Goal: Task Accomplishment & Management: Manage account settings

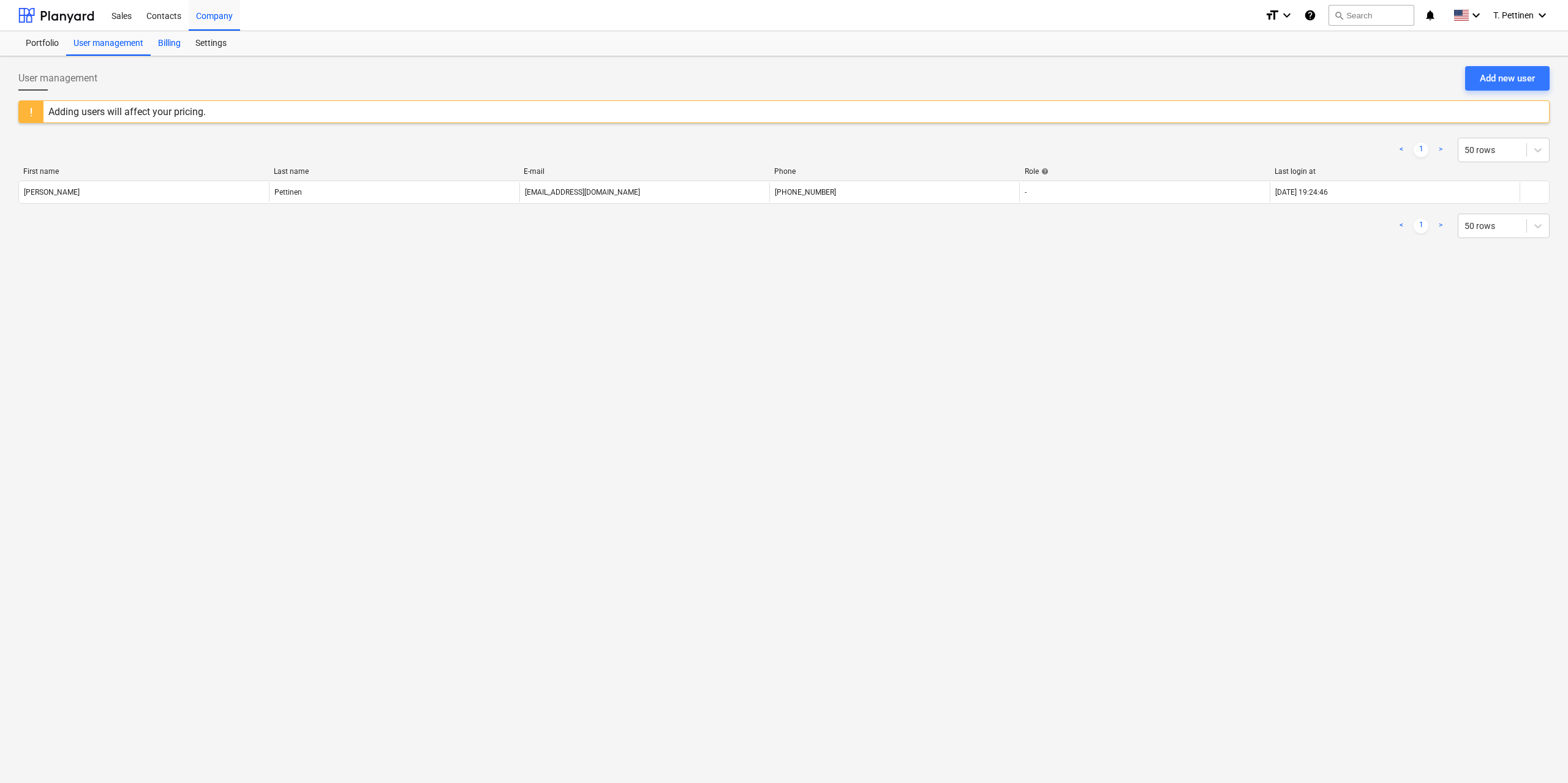
click at [165, 41] on div "Billing" at bounding box center [169, 43] width 37 height 24
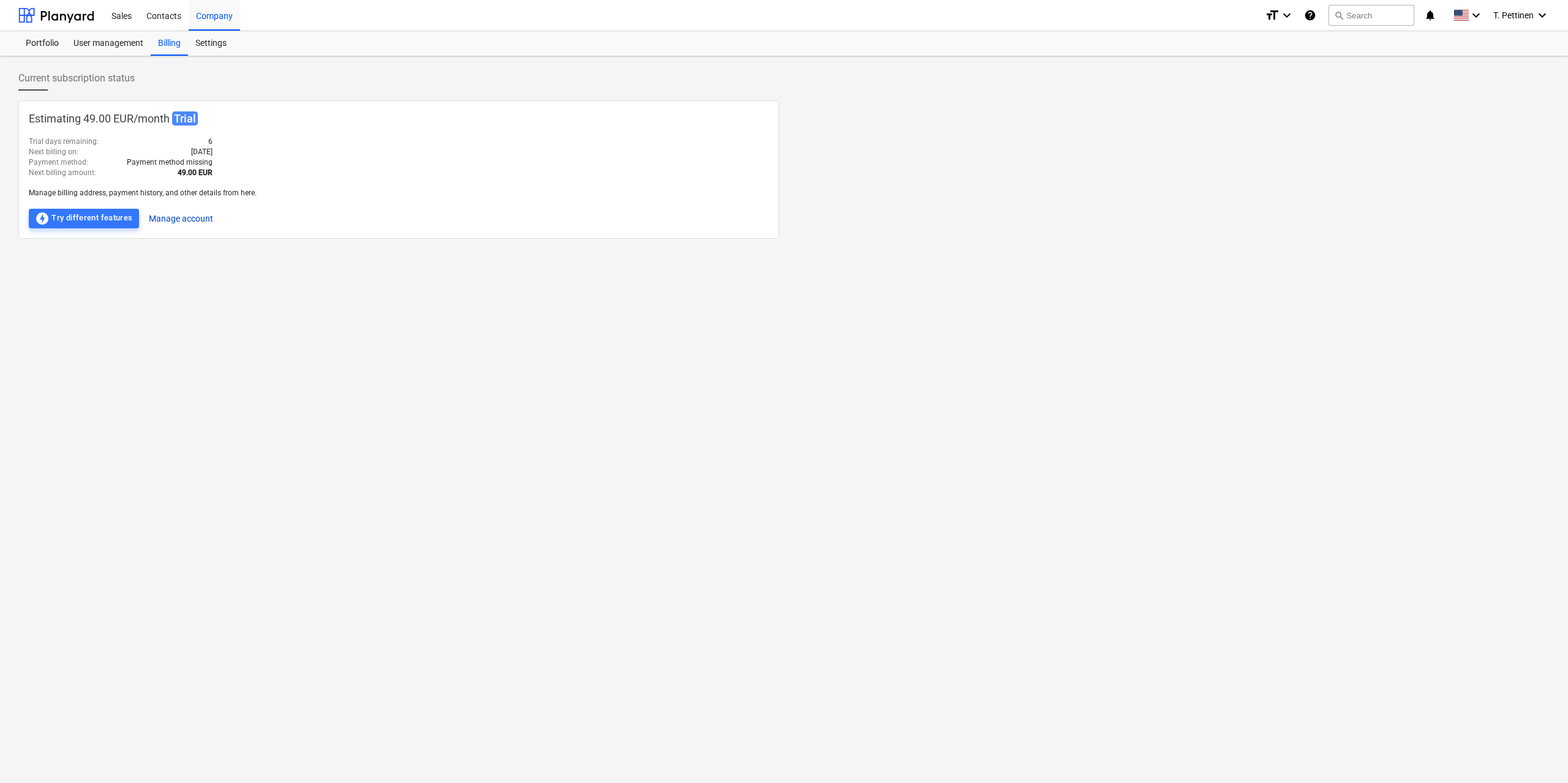
click at [187, 214] on button "Manage account" at bounding box center [180, 218] width 64 height 20
click at [1512, 14] on span "T. Pettinen" at bounding box center [1514, 15] width 41 height 9
click at [1514, 77] on div "Settings" at bounding box center [1531, 82] width 36 height 9
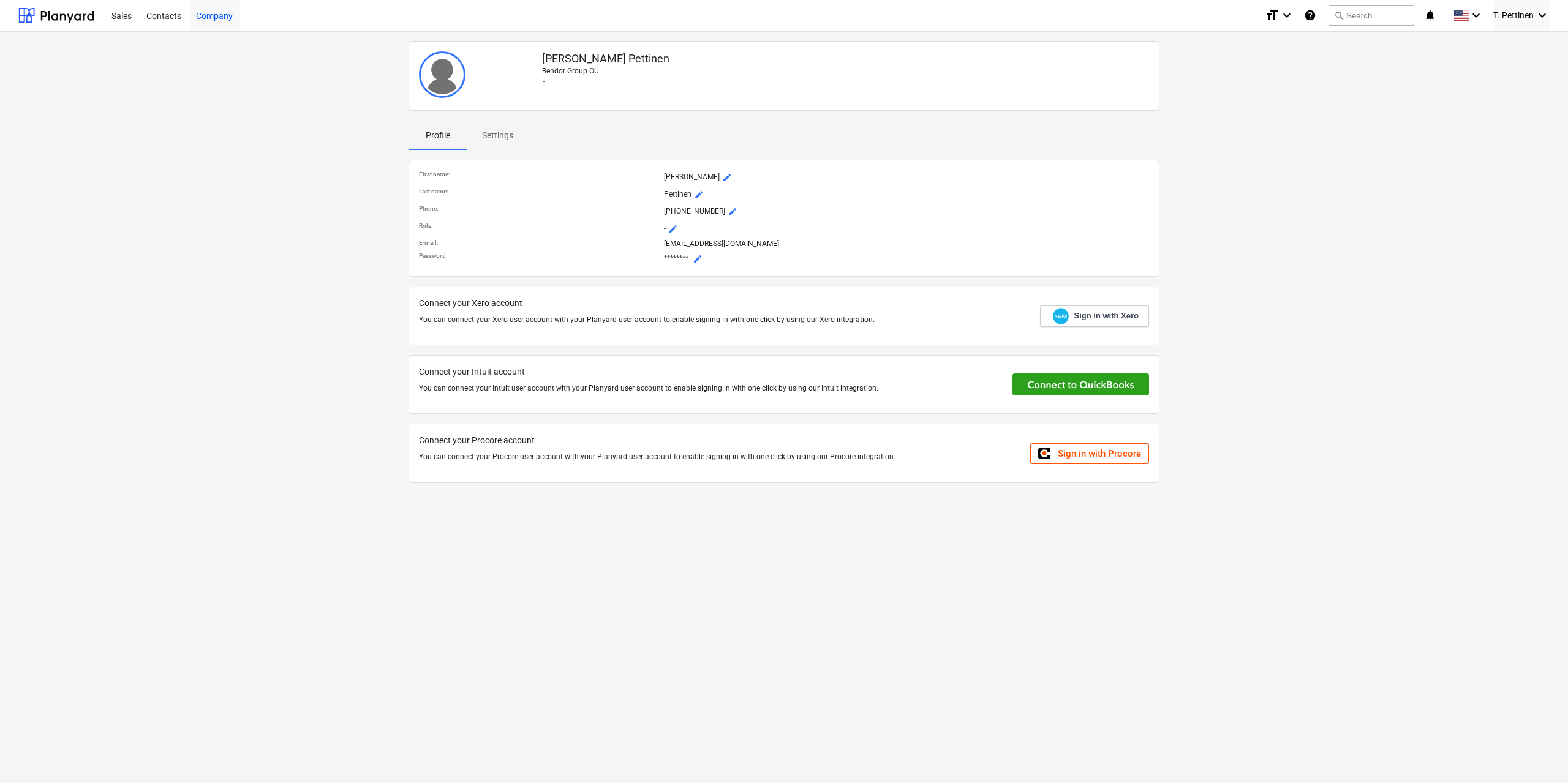
click at [223, 19] on div "Company" at bounding box center [214, 15] width 52 height 31
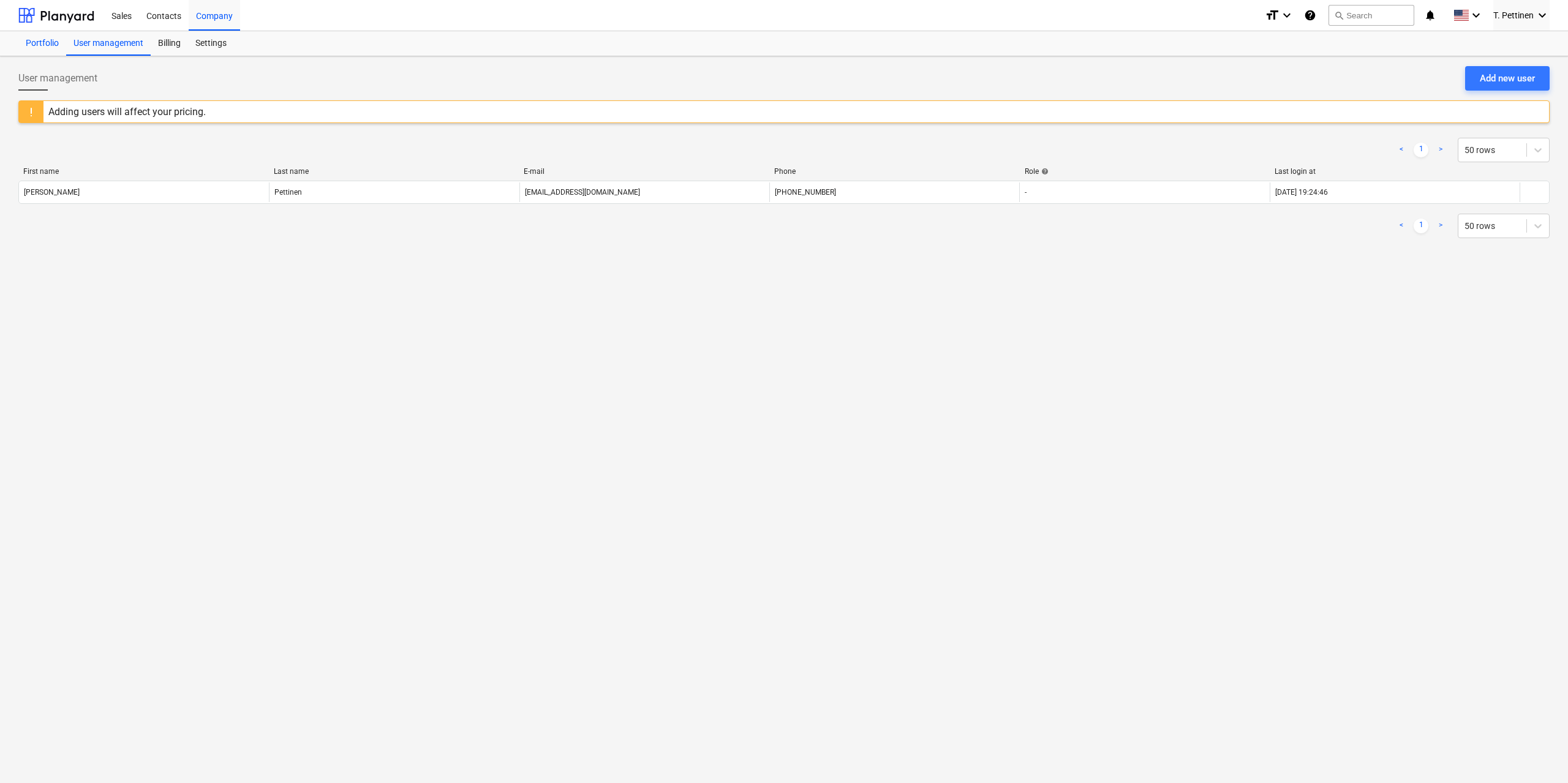
click at [41, 42] on div "Portfolio" at bounding box center [42, 43] width 47 height 24
click at [168, 37] on div "Billing" at bounding box center [169, 43] width 37 height 24
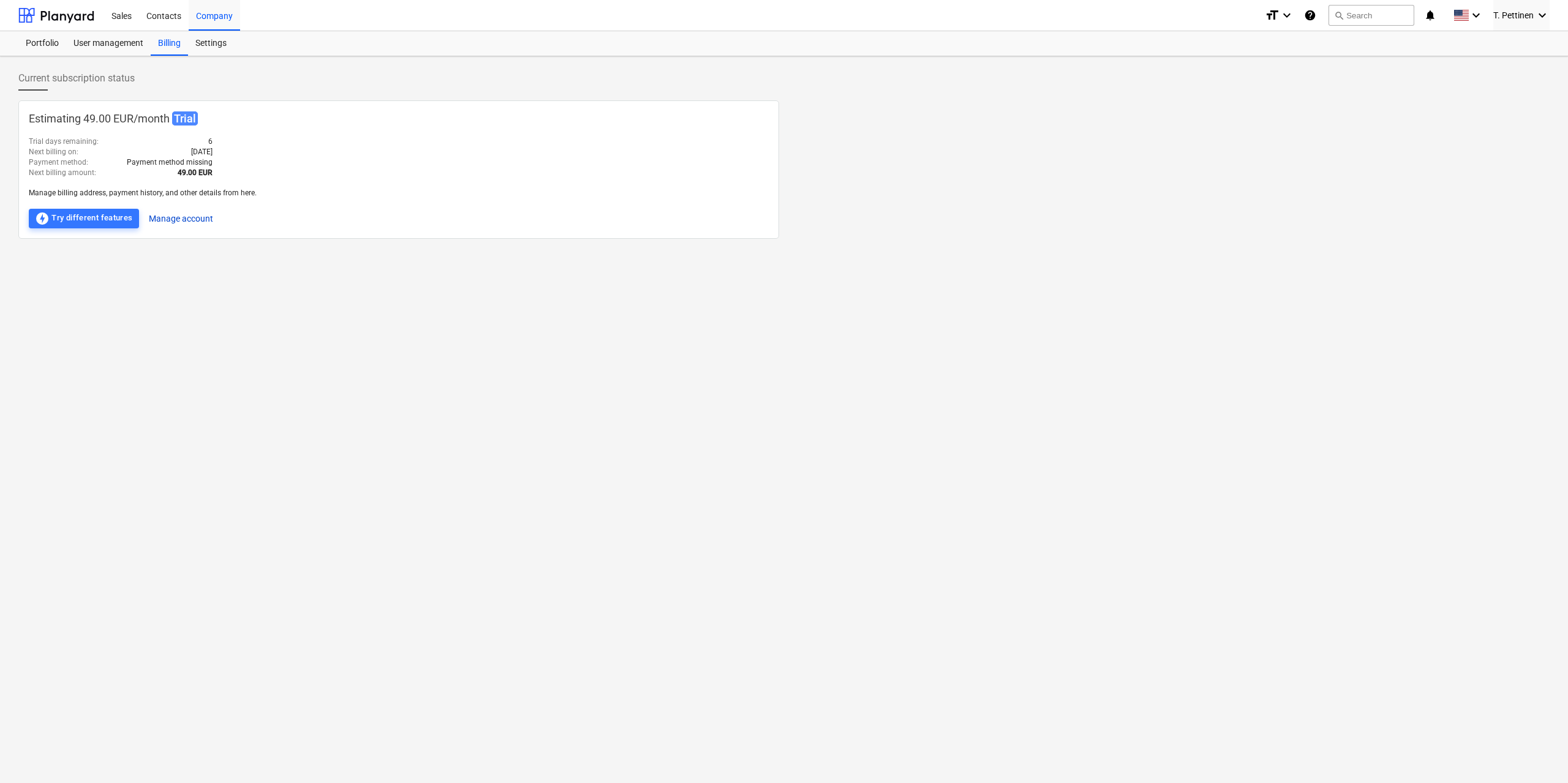
click at [181, 216] on button "Manage account" at bounding box center [180, 218] width 64 height 20
click at [182, 117] on span "Trial" at bounding box center [185, 118] width 26 height 14
click at [201, 193] on p "Manage billing address, payment history, and other details from here." at bounding box center [398, 193] width 740 height 10
click at [43, 43] on div "Portfolio" at bounding box center [42, 43] width 47 height 24
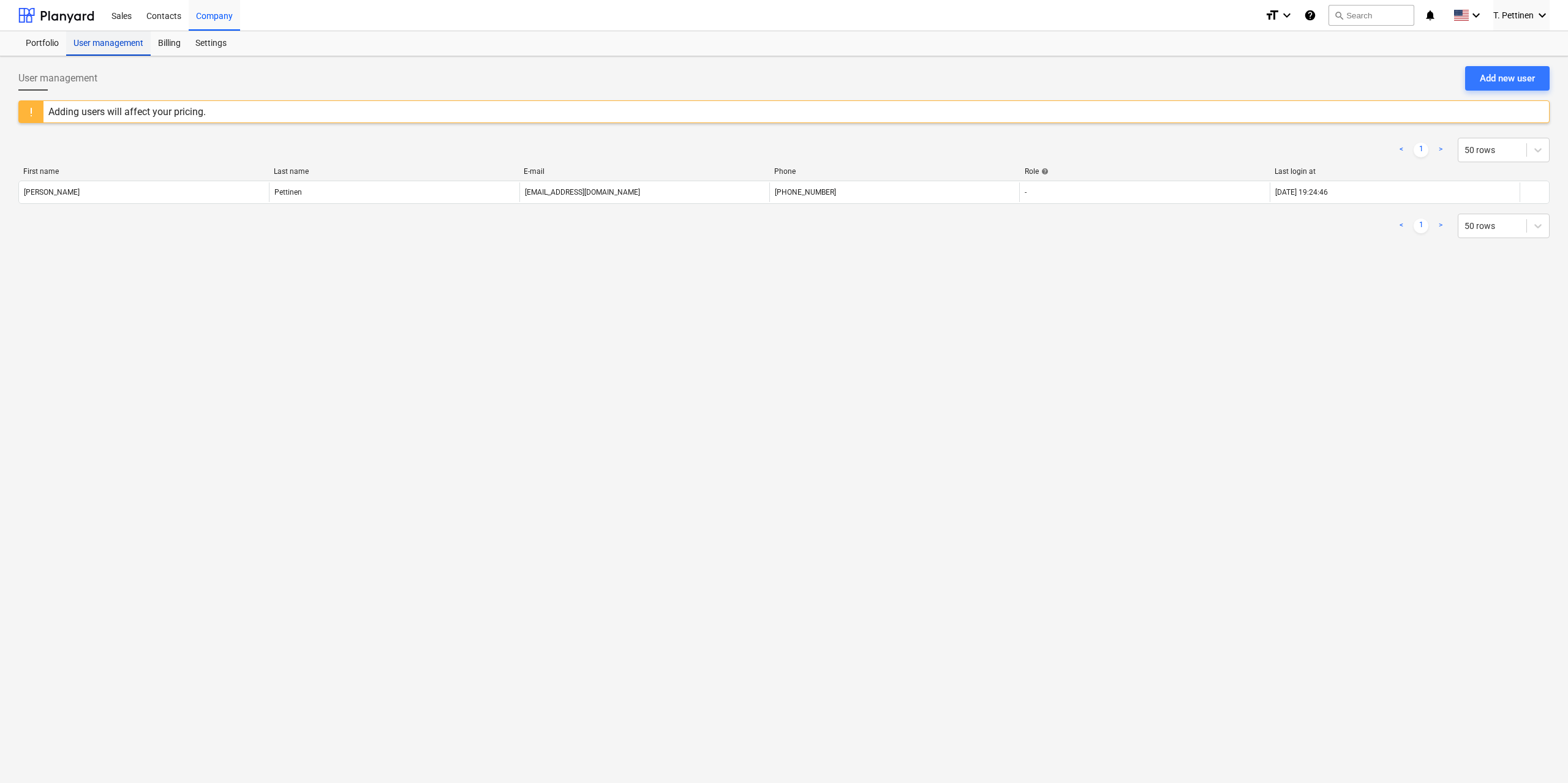
click at [104, 37] on div "User management" at bounding box center [109, 43] width 85 height 24
click at [121, 19] on div "Sales" at bounding box center [121, 15] width 35 height 31
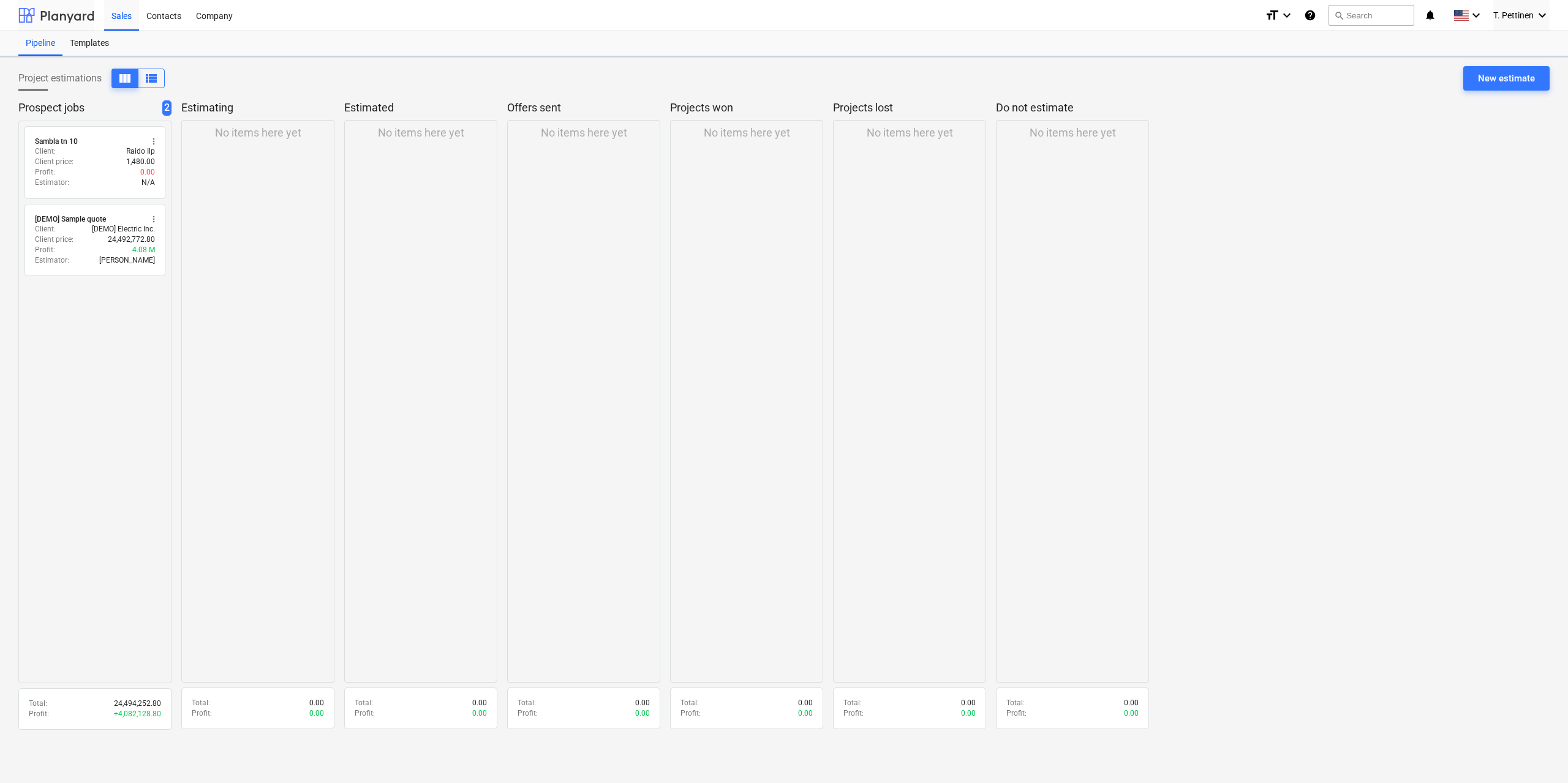
click at [75, 18] on div at bounding box center [56, 15] width 76 height 31
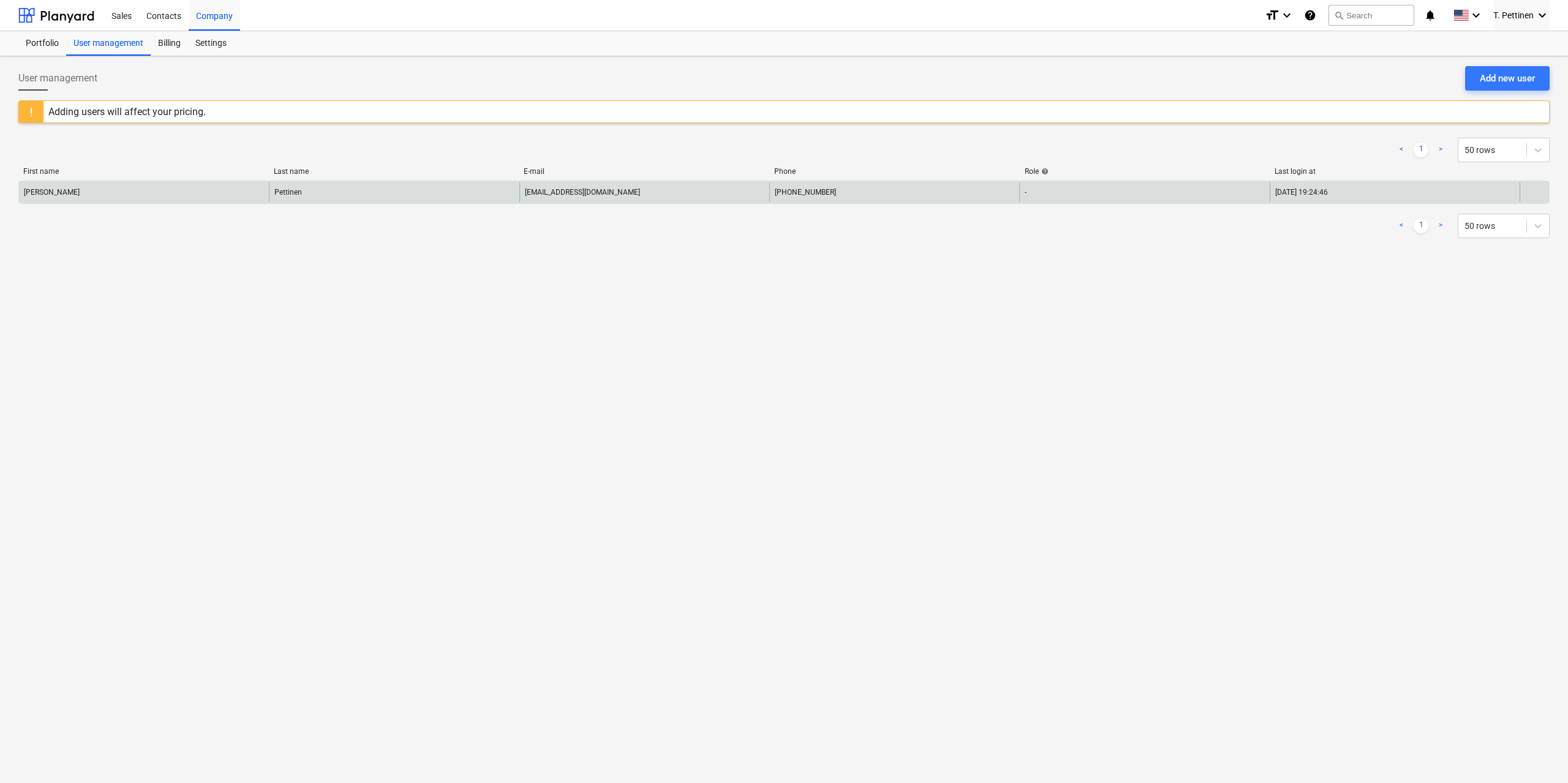
click at [1388, 198] on div "[DATE] 19:24:46" at bounding box center [1394, 192] width 250 height 20
click at [1537, 186] on div at bounding box center [1534, 192] width 29 height 20
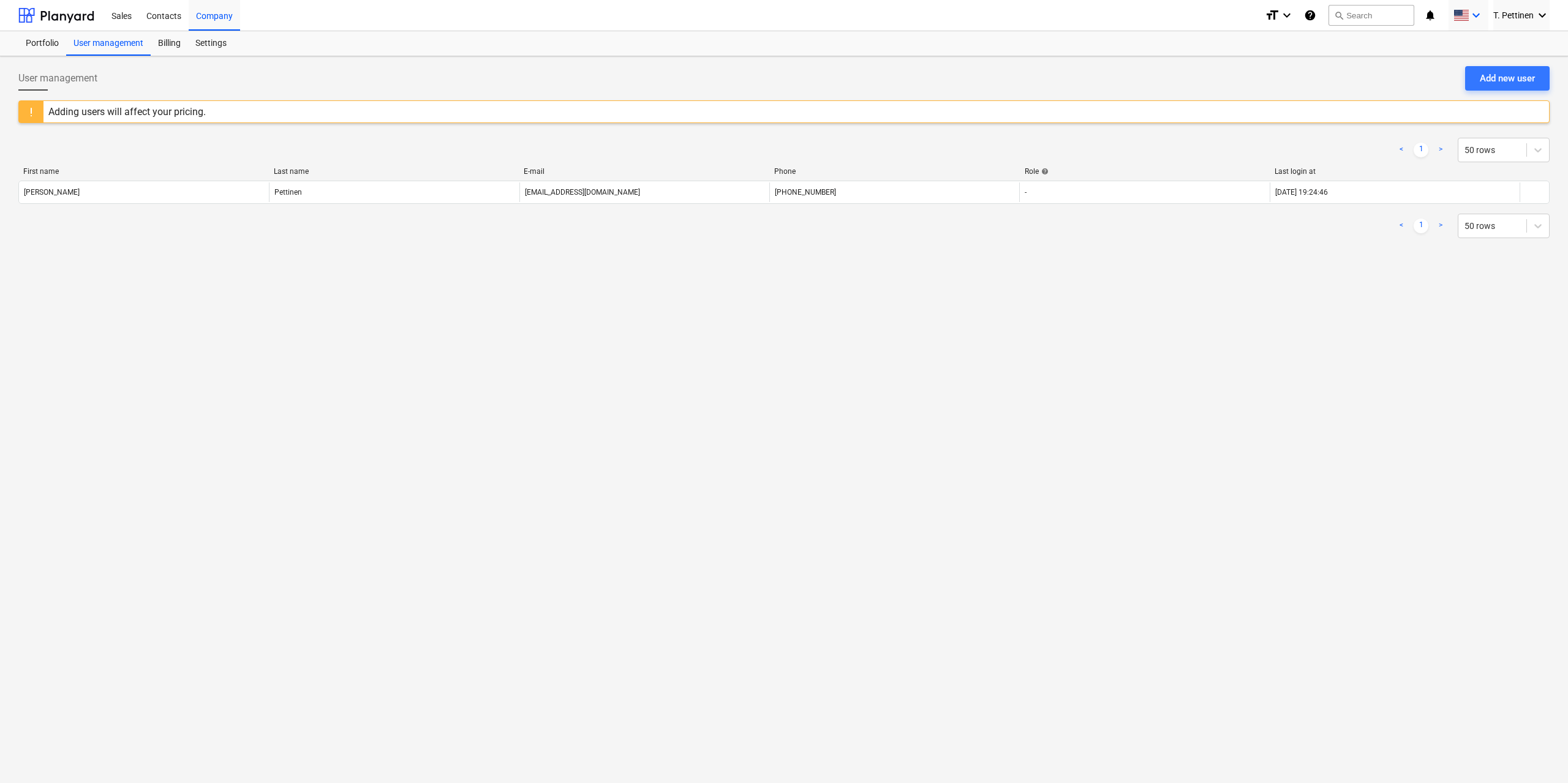
click at [1466, 18] on span at bounding box center [1461, 15] width 16 height 12
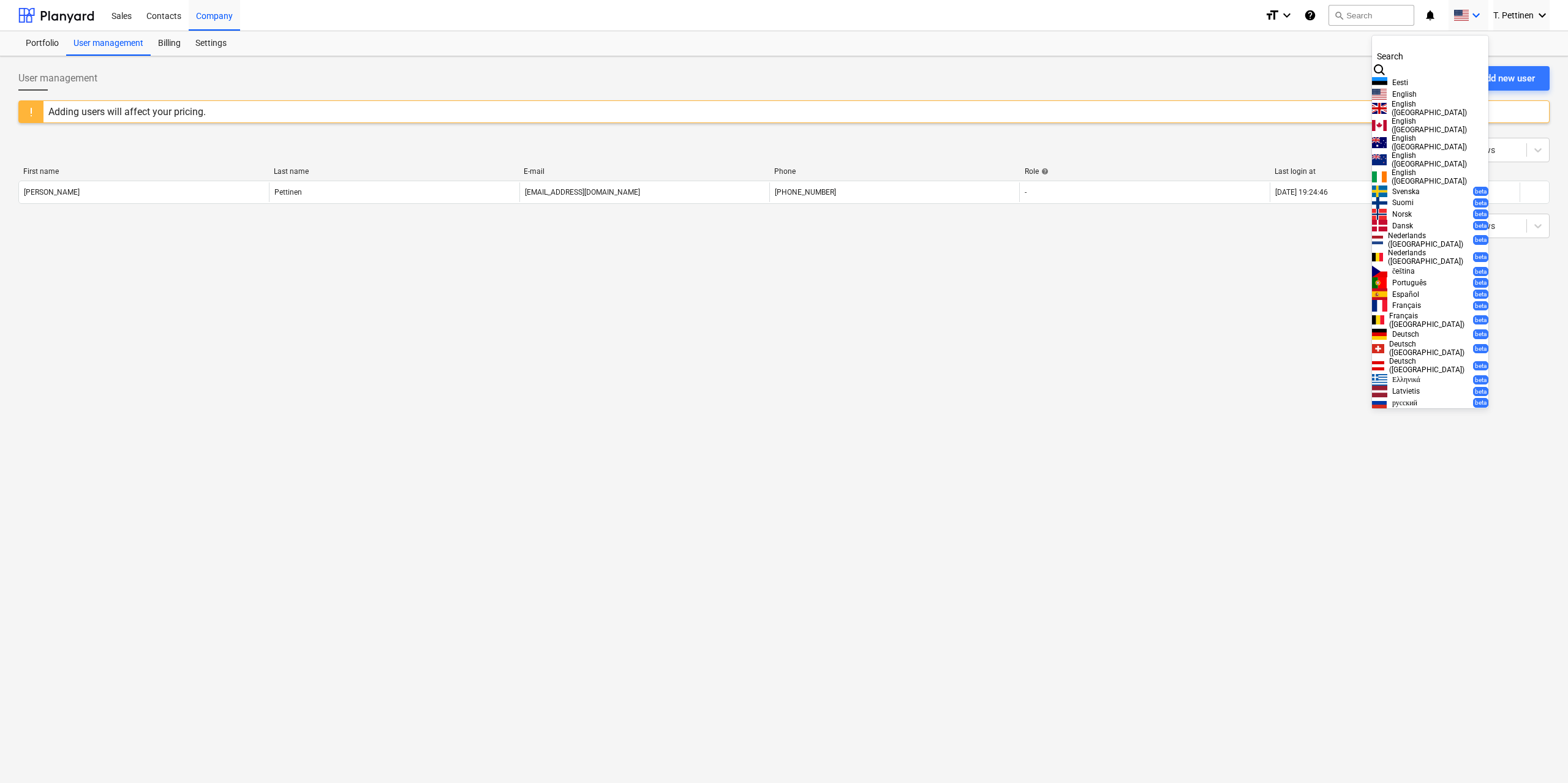
click at [1307, 14] on div at bounding box center [784, 391] width 1568 height 783
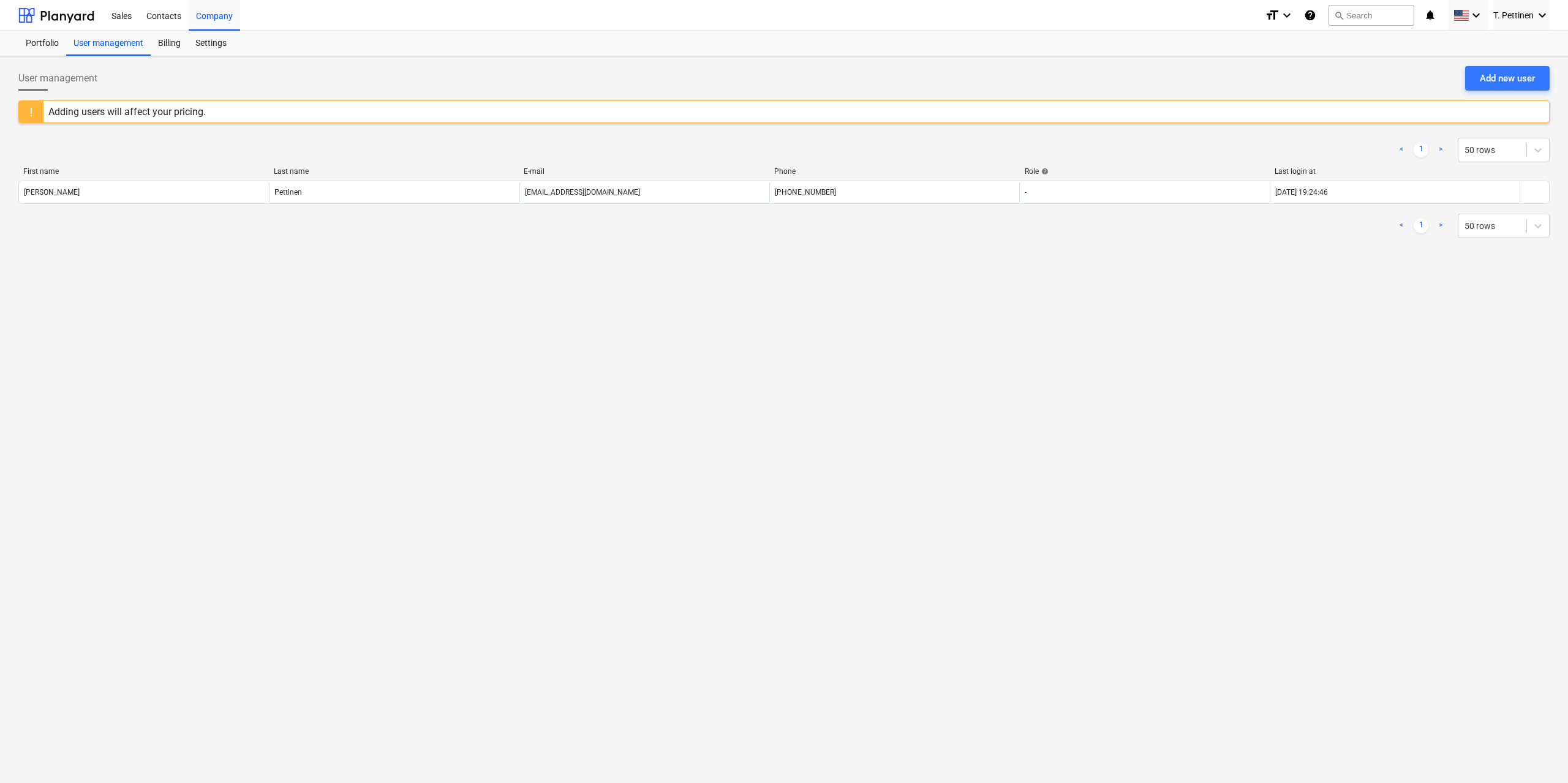
click at [1307, 14] on icon "help" at bounding box center [1310, 16] width 12 height 15
click at [1521, 16] on span "T. Pettinen" at bounding box center [1514, 15] width 41 height 9
click at [1289, 8] on div at bounding box center [784, 391] width 1568 height 783
click at [1287, 17] on icon "keyboard_arrow_down" at bounding box center [1287, 16] width 15 height 15
drag, startPoint x: 735, startPoint y: 16, endPoint x: 697, endPoint y: 15, distance: 38.0
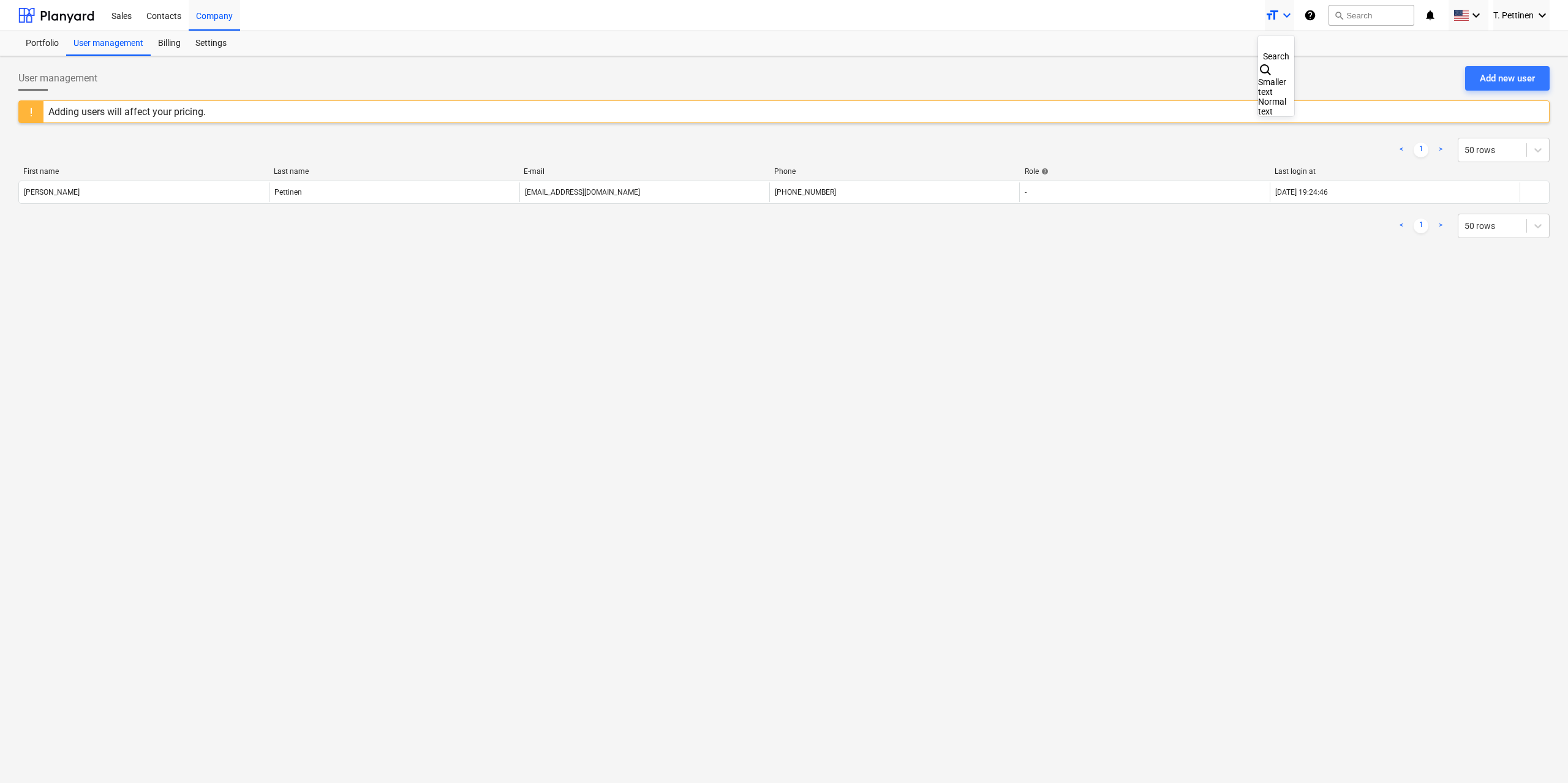
click at [734, 16] on div at bounding box center [784, 391] width 1568 height 783
click at [218, 43] on div "Settings" at bounding box center [211, 43] width 46 height 24
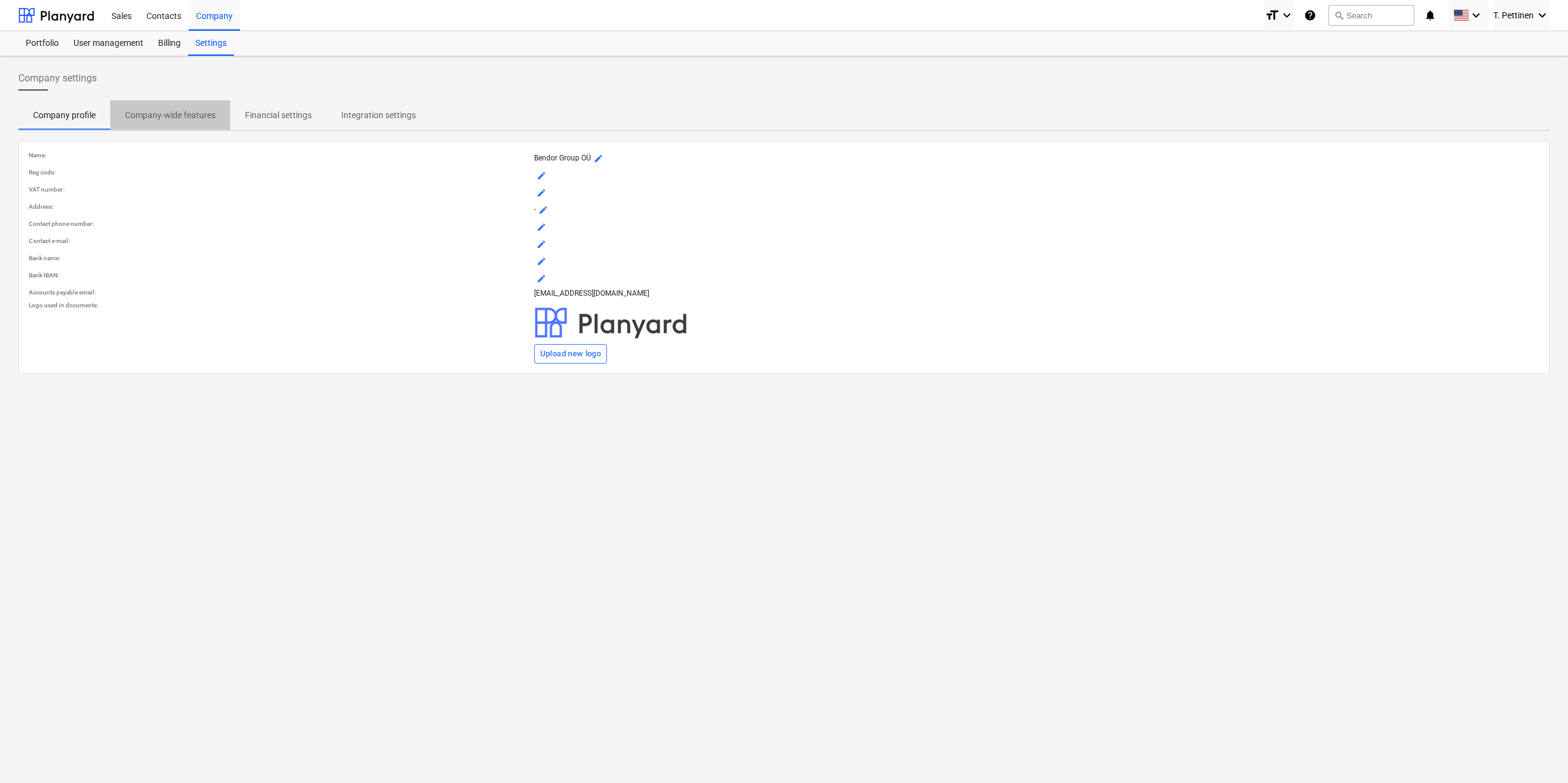
click at [155, 117] on p "Company-wide features" at bounding box center [170, 115] width 91 height 13
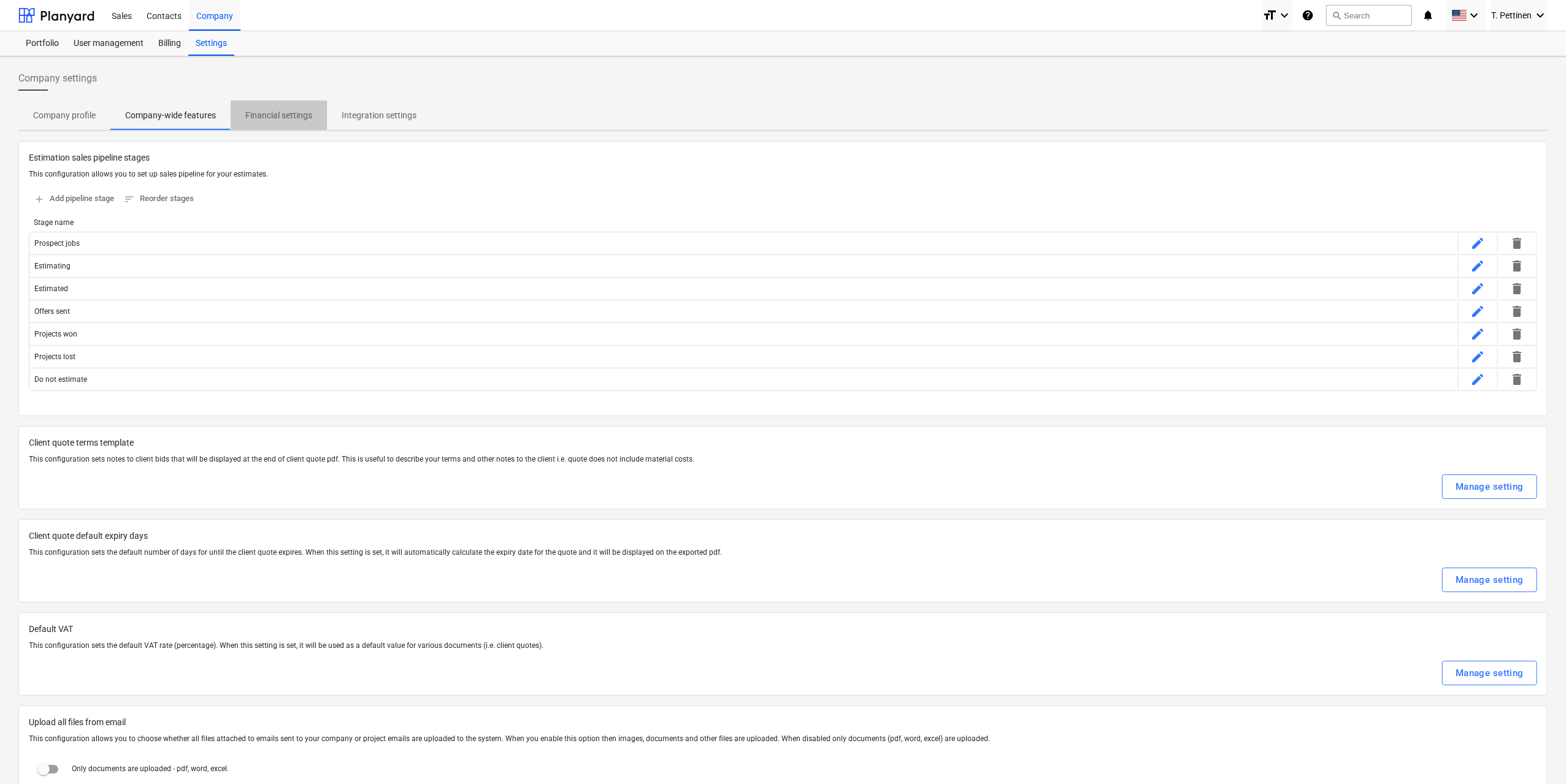
click at [285, 113] on p "Financial settings" at bounding box center [278, 115] width 67 height 13
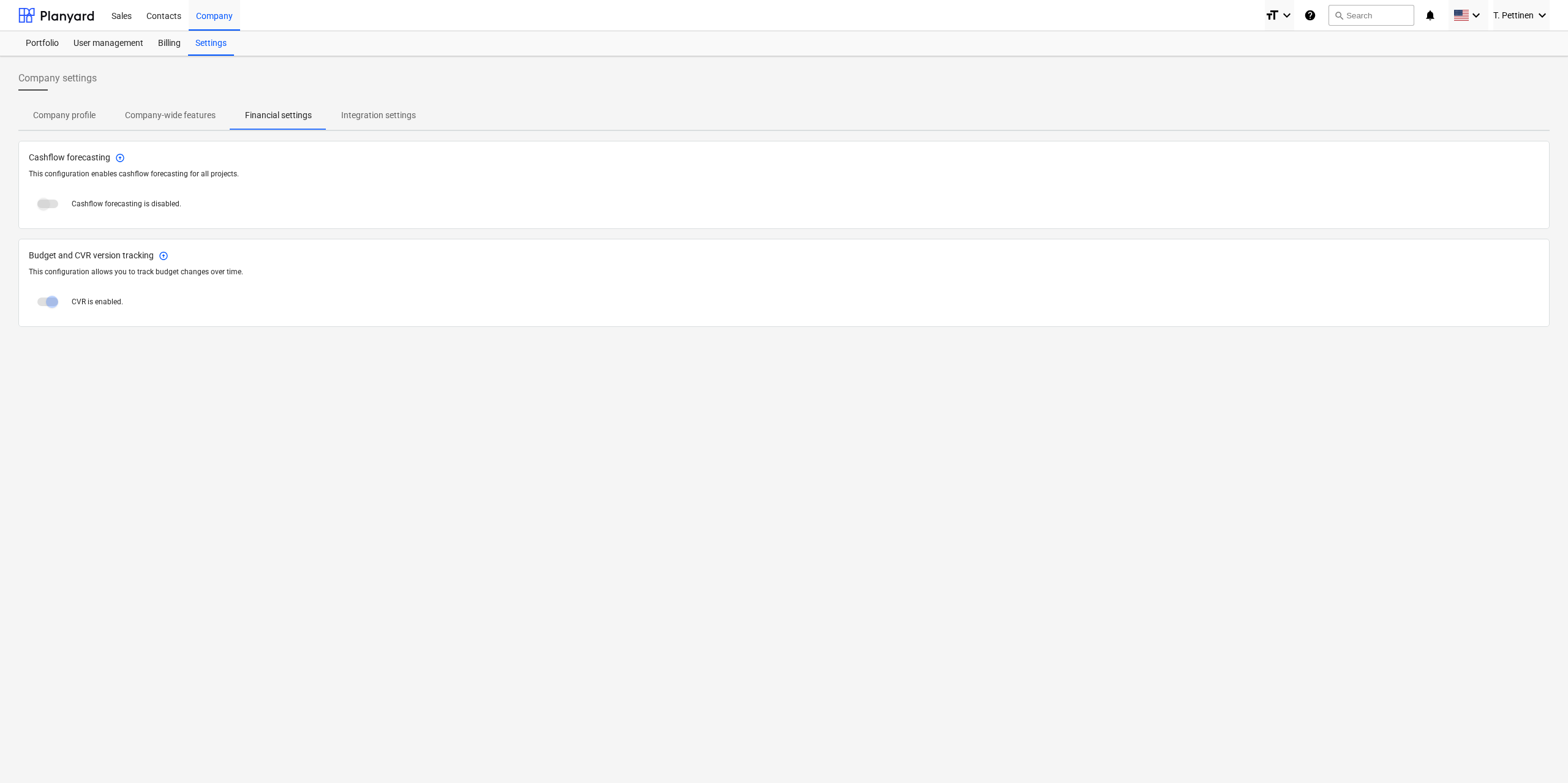
click at [397, 120] on p "Integration settings" at bounding box center [378, 115] width 75 height 13
click at [155, 18] on div "Contacts" at bounding box center [163, 15] width 50 height 31
